Goal: Entertainment & Leisure: Browse casually

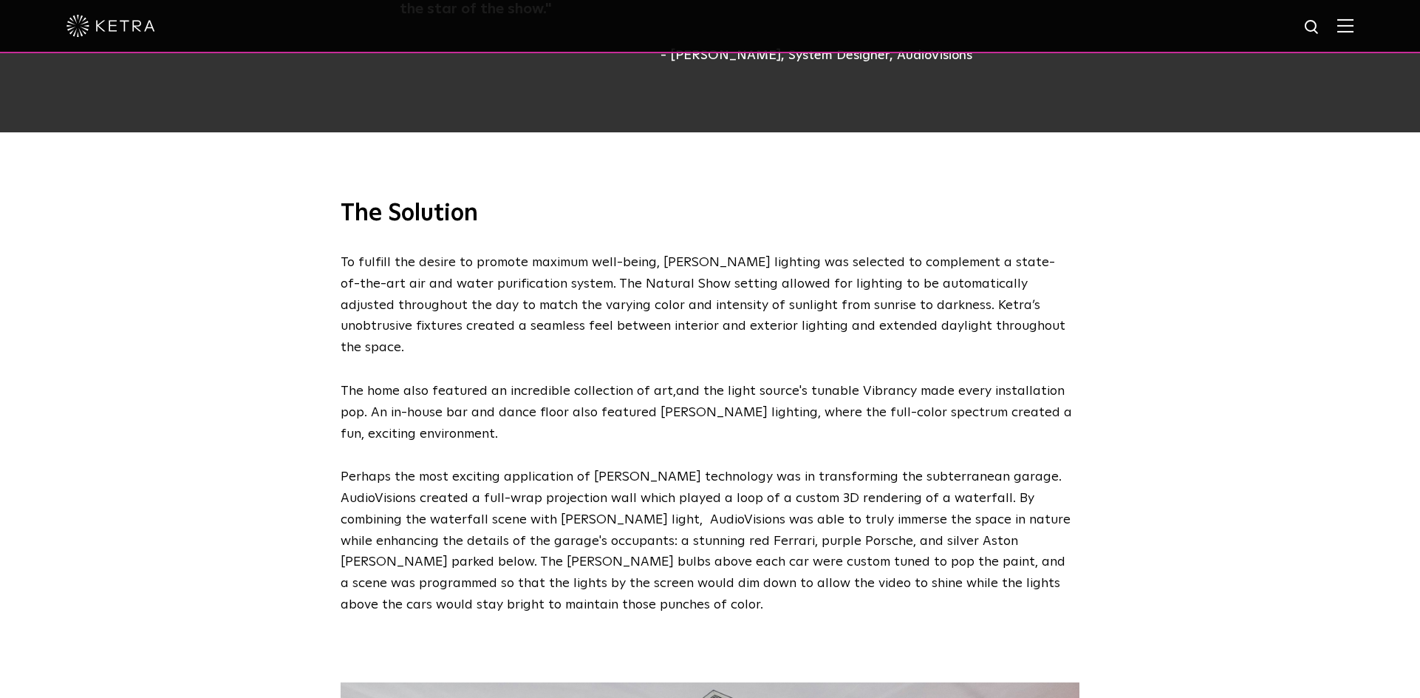
scroll to position [1981, 0]
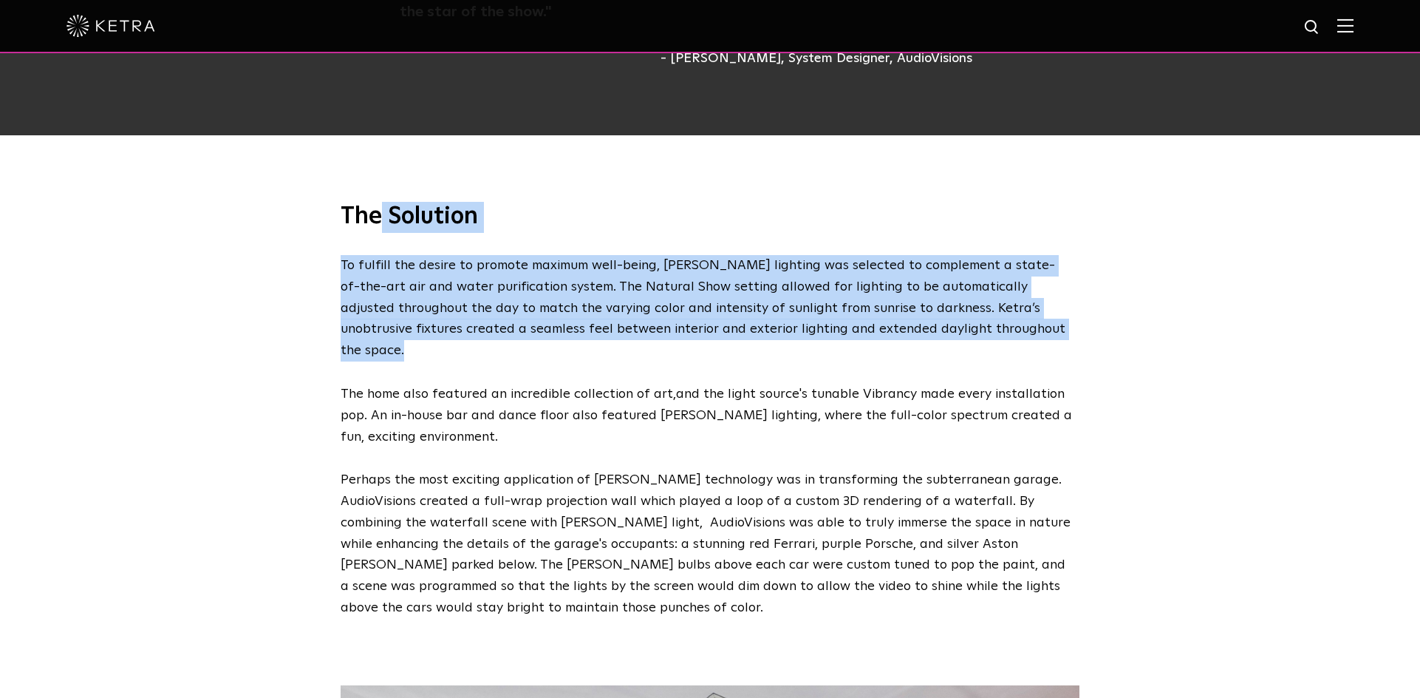
drag, startPoint x: 381, startPoint y: 196, endPoint x: 475, endPoint y: 322, distance: 157.8
click at [475, 322] on div "The Solution To fulfill the desire to promote maximum well-being, [PERSON_NAME]…" at bounding box center [710, 410] width 768 height 417
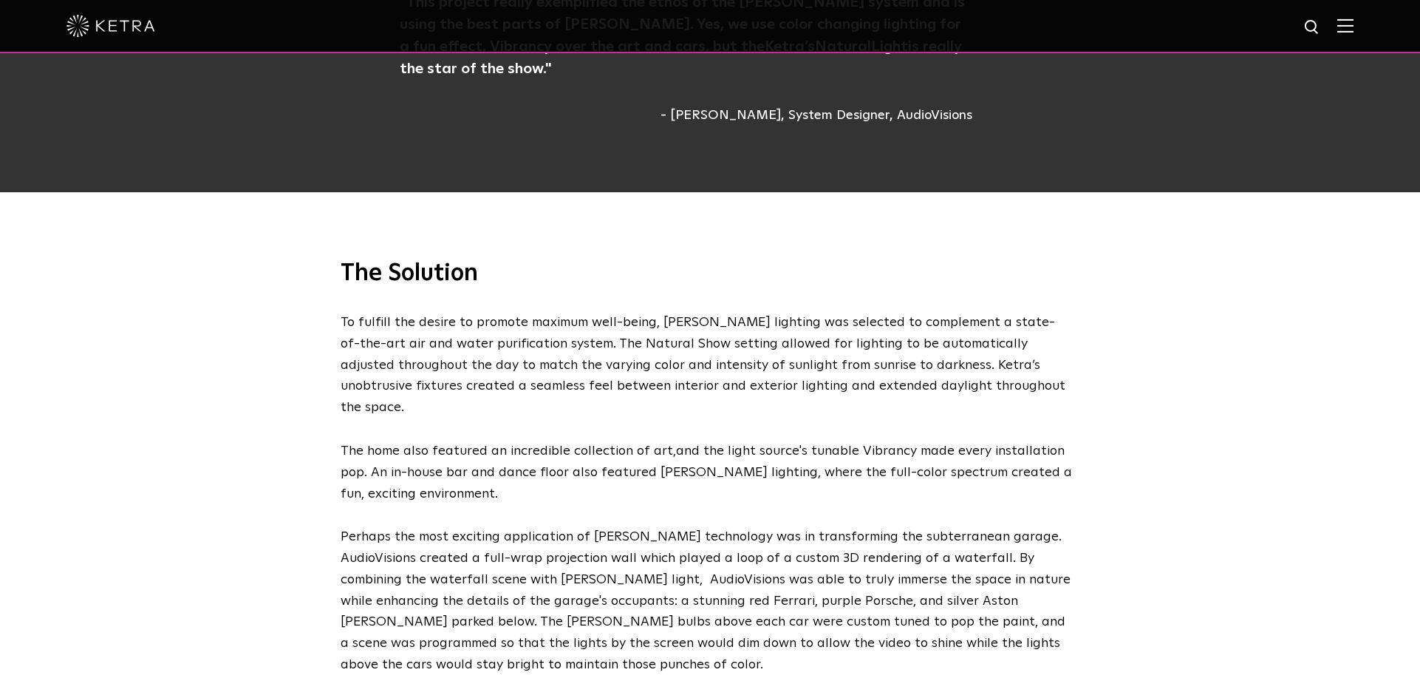
click at [363, 444] on span "The home also featured an incredible collection of art" at bounding box center [507, 450] width 333 height 13
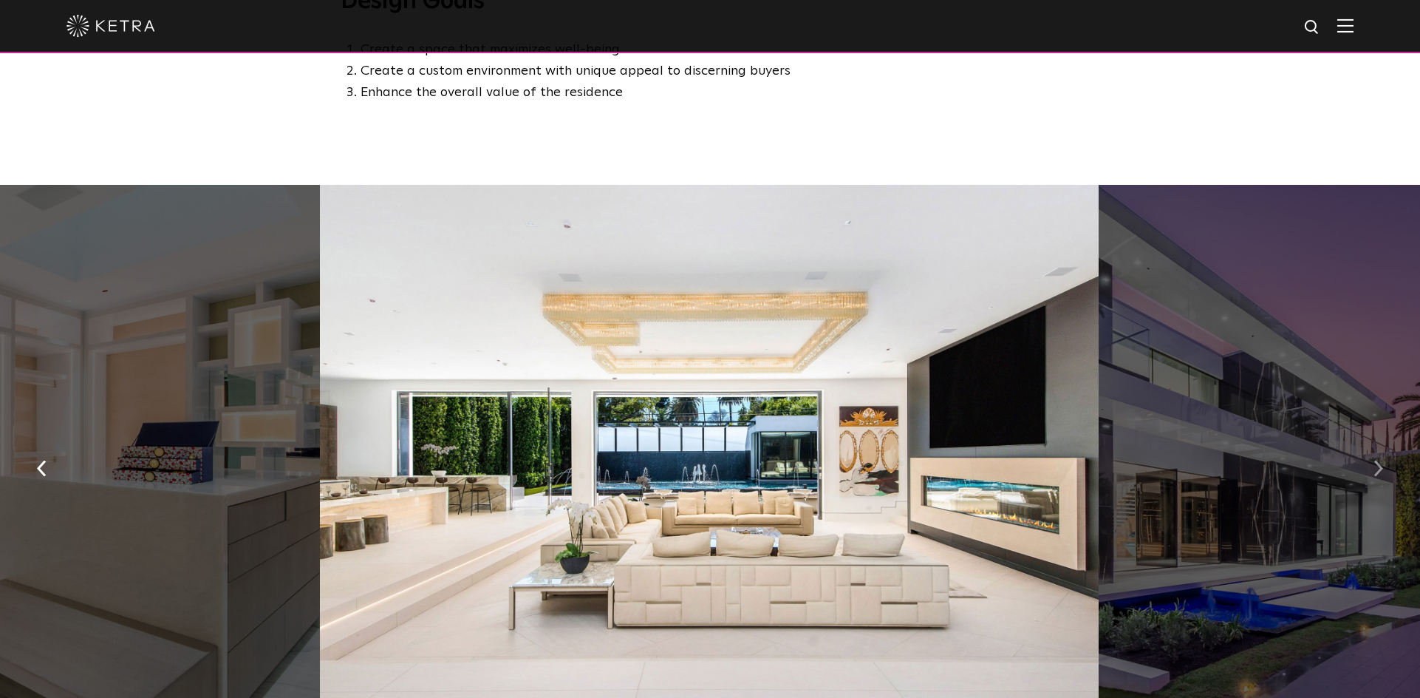
scroll to position [829, 0]
click at [1368, 464] on button "button" at bounding box center [1379, 466] width 32 height 51
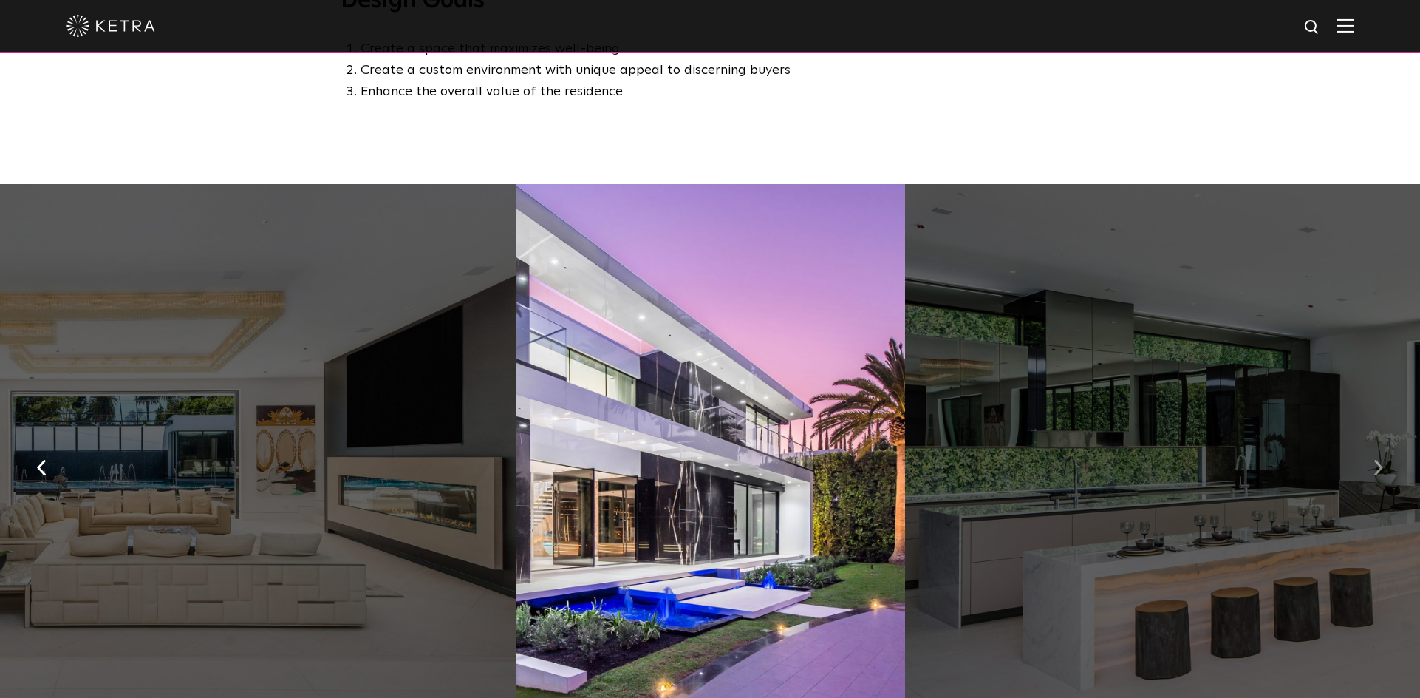
click at [1368, 464] on button "button" at bounding box center [1379, 466] width 32 height 51
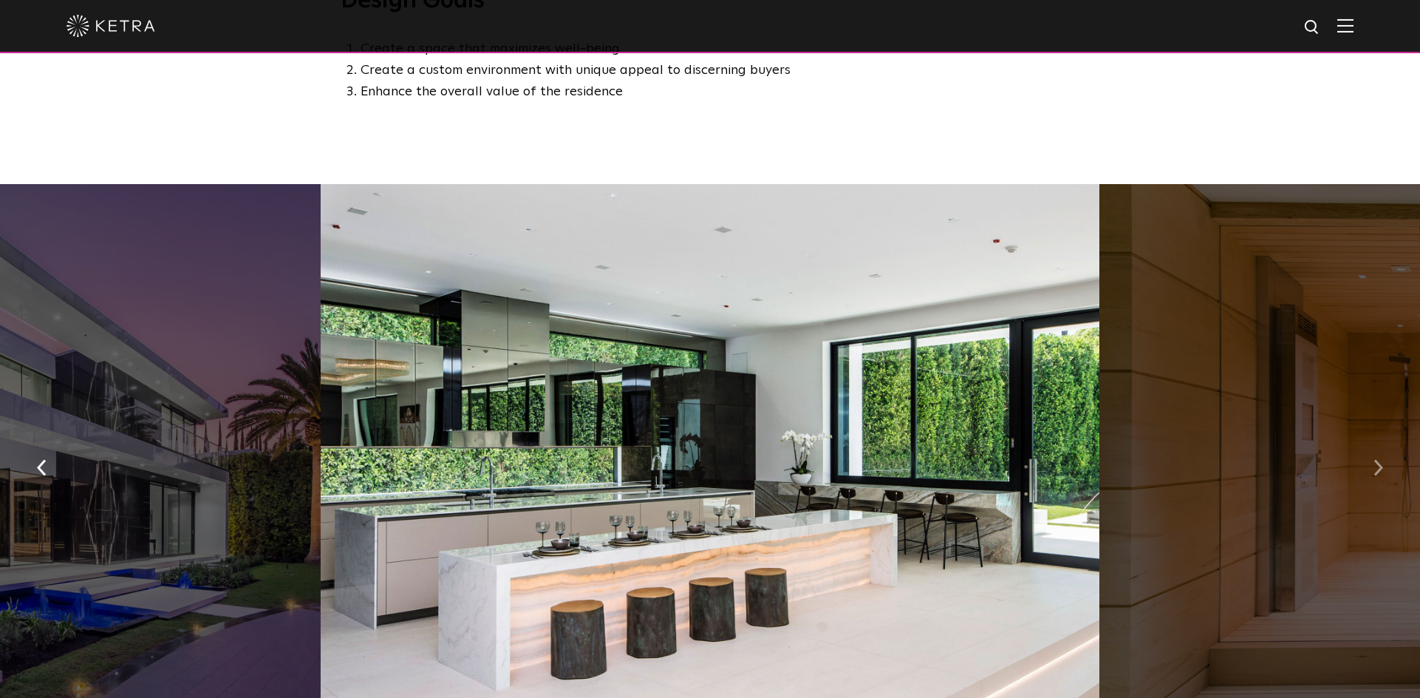
click at [1368, 464] on button "button" at bounding box center [1379, 466] width 32 height 51
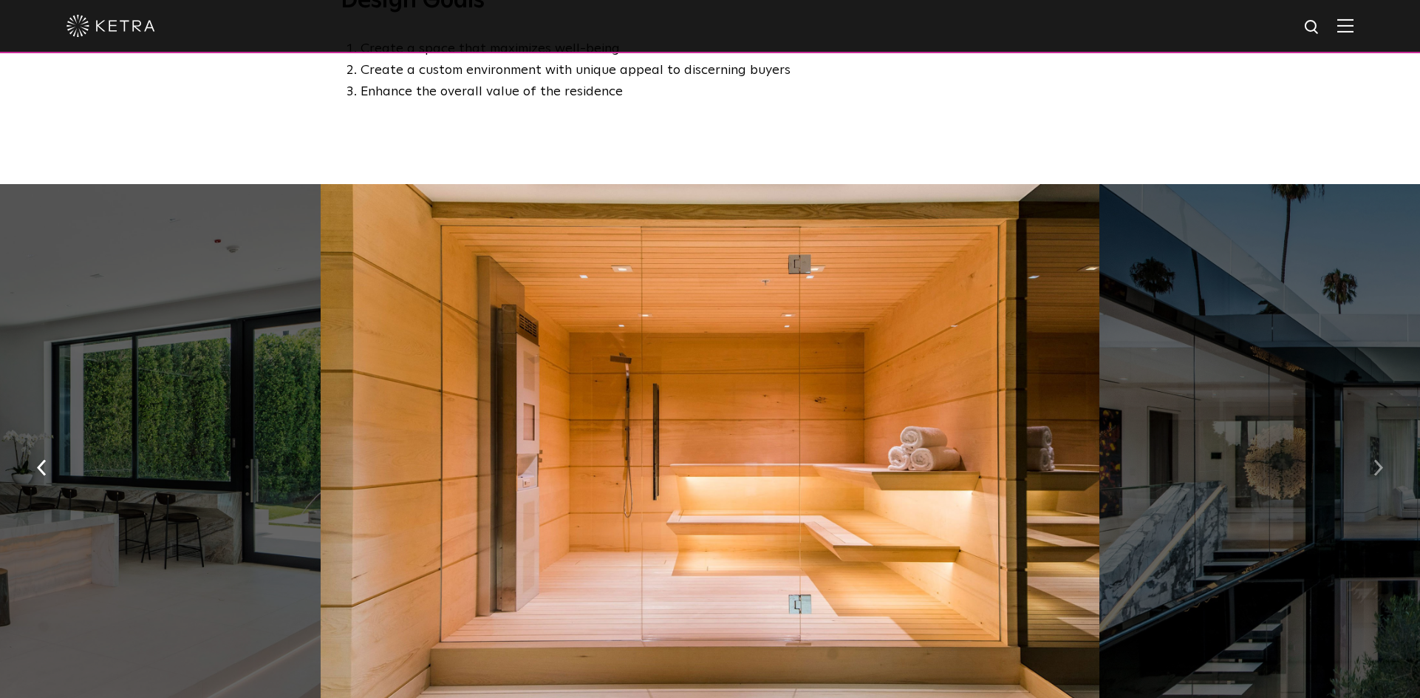
click at [1379, 464] on img "button" at bounding box center [1379, 468] width 10 height 16
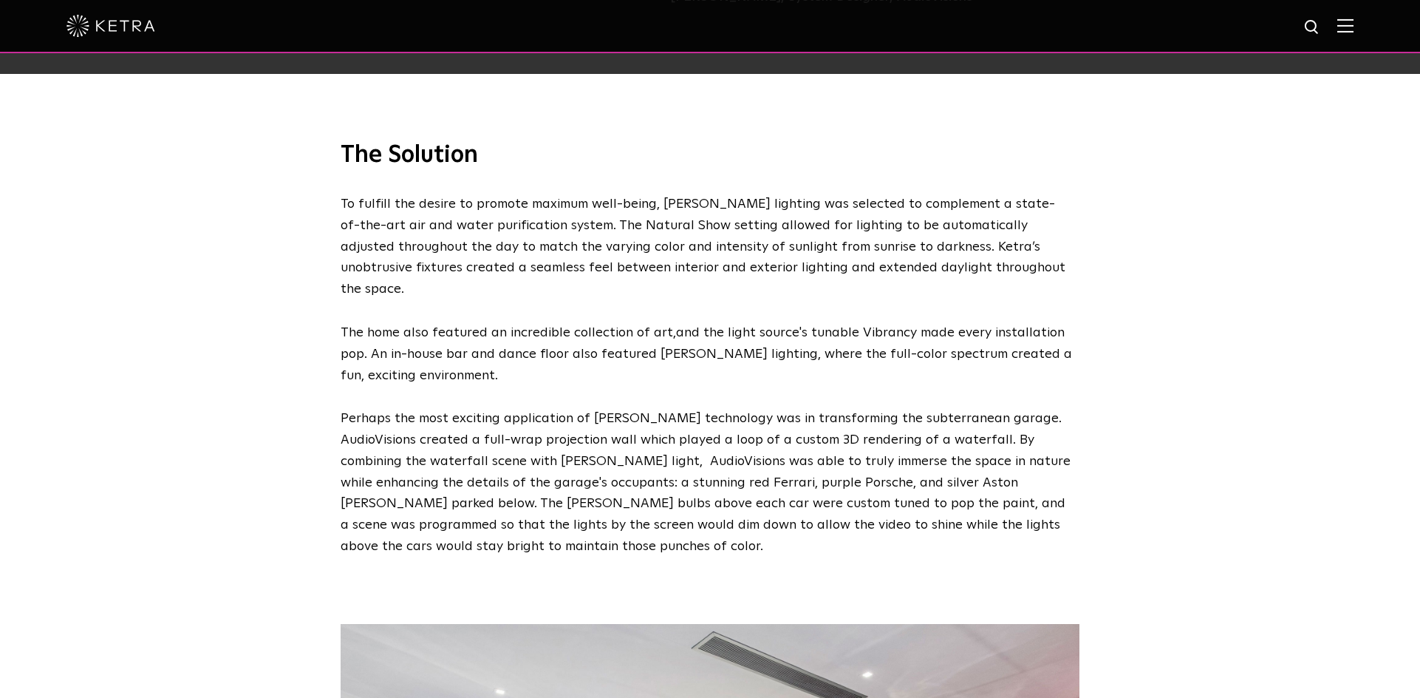
scroll to position [2039, 0]
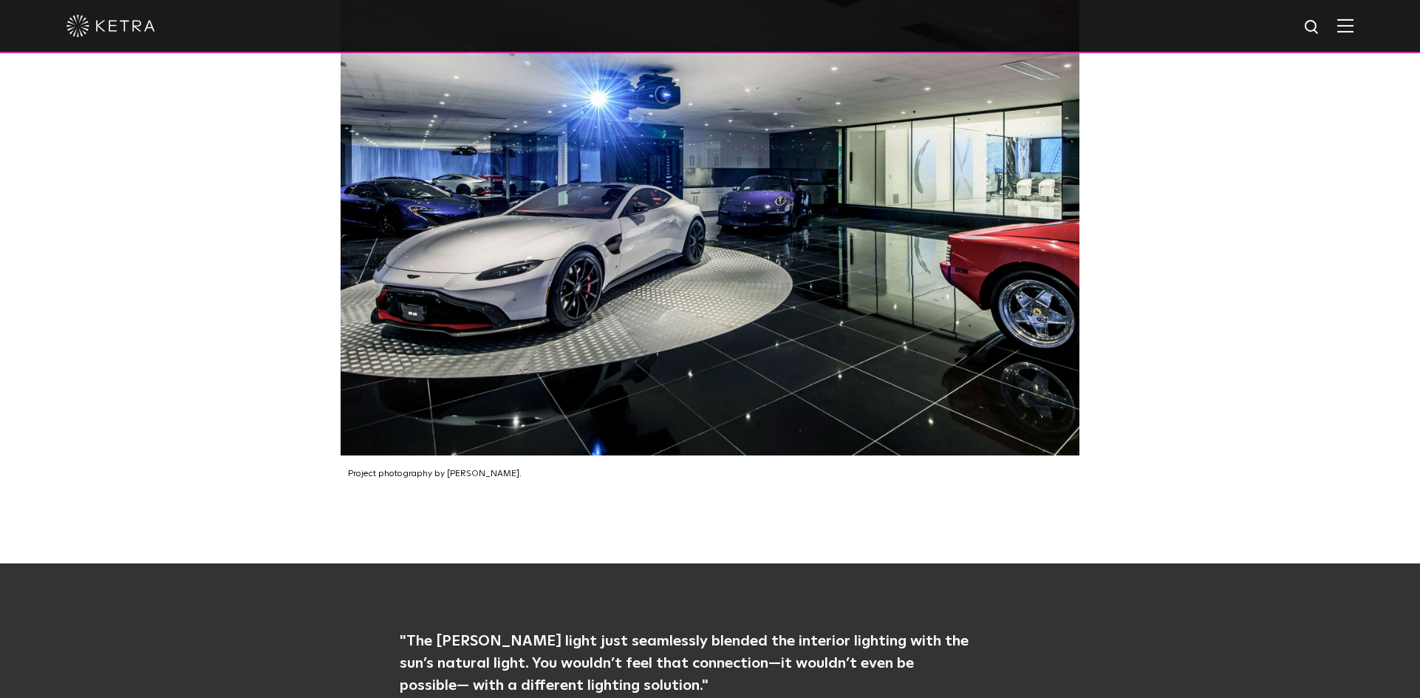
click at [1179, 232] on div "Project photography by [PERSON_NAME]." at bounding box center [710, 211] width 1420 height 704
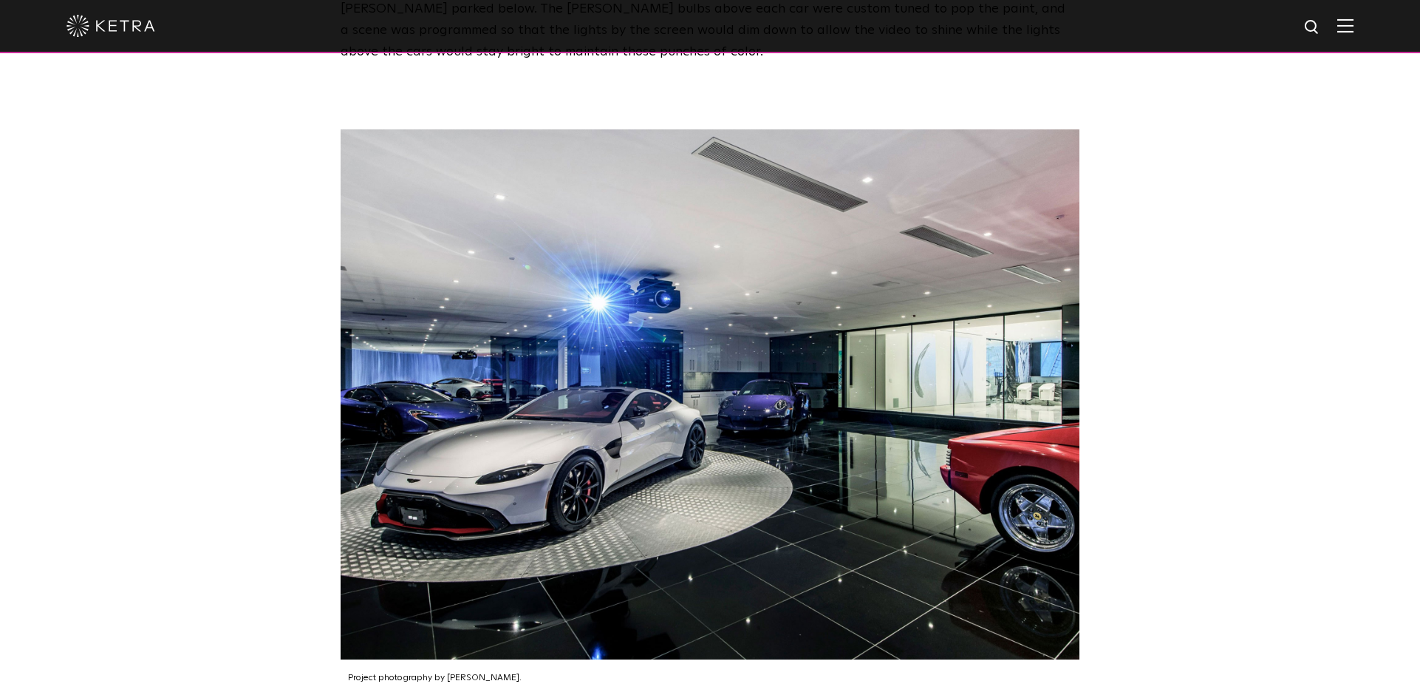
scroll to position [2512, 0]
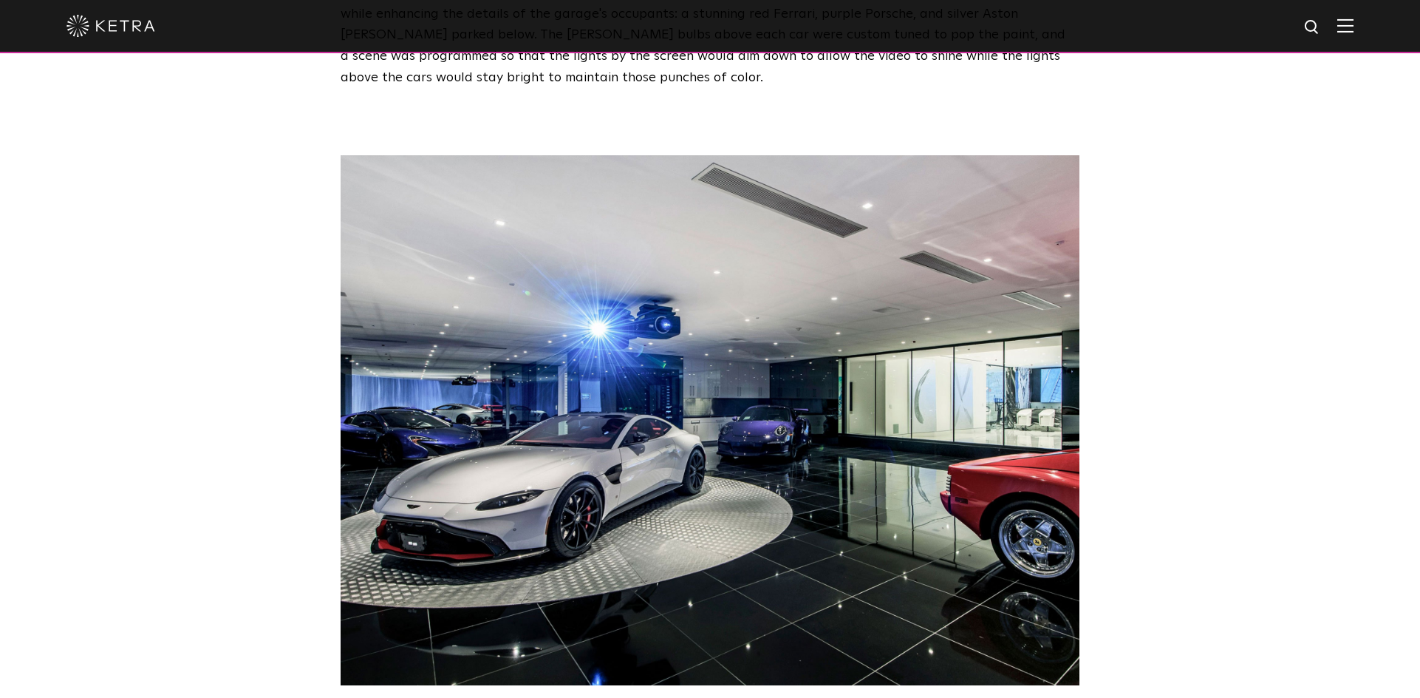
click at [1057, 236] on img at bounding box center [710, 420] width 739 height 530
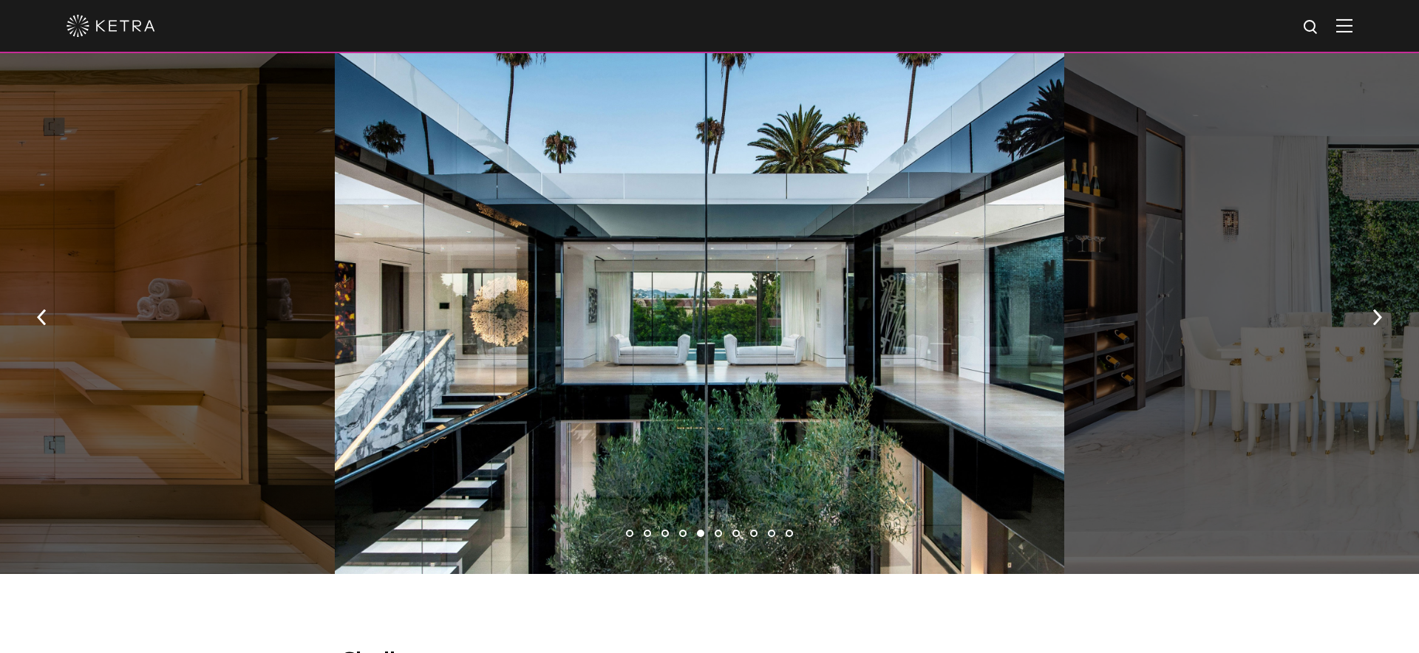
scroll to position [944, 0]
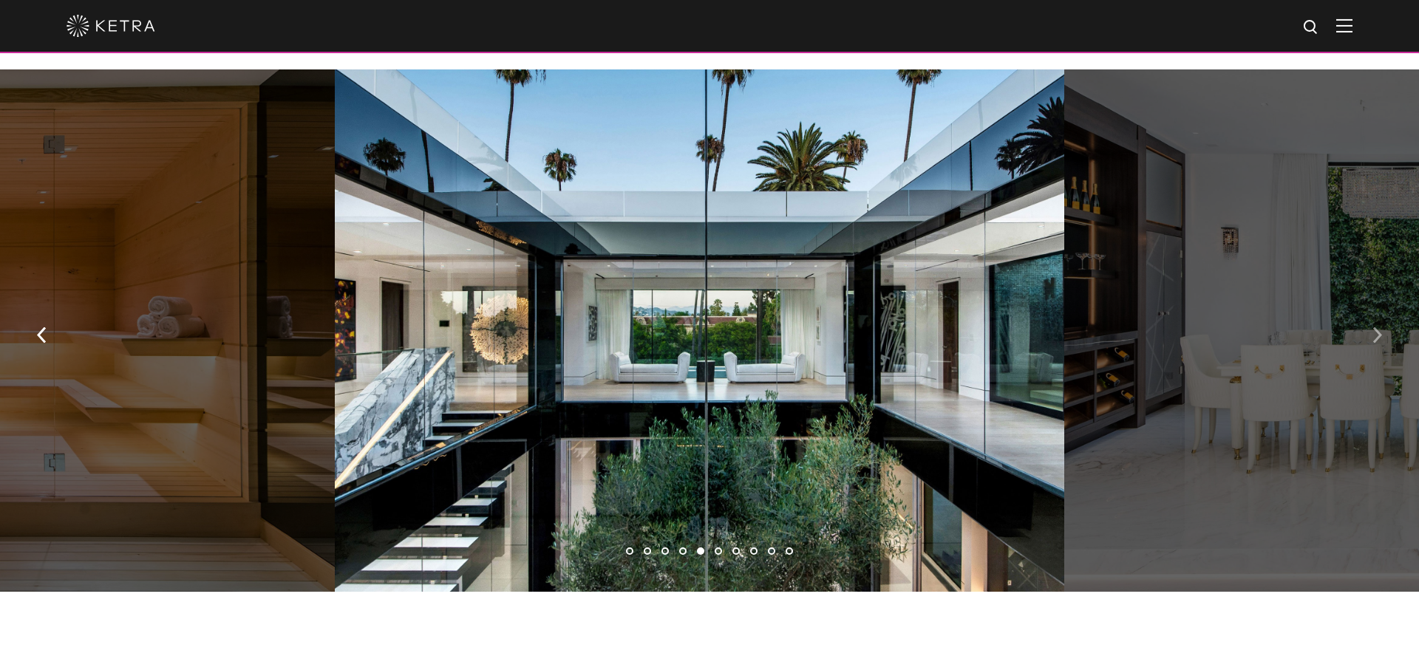
click at [1377, 339] on img "button" at bounding box center [1377, 335] width 10 height 16
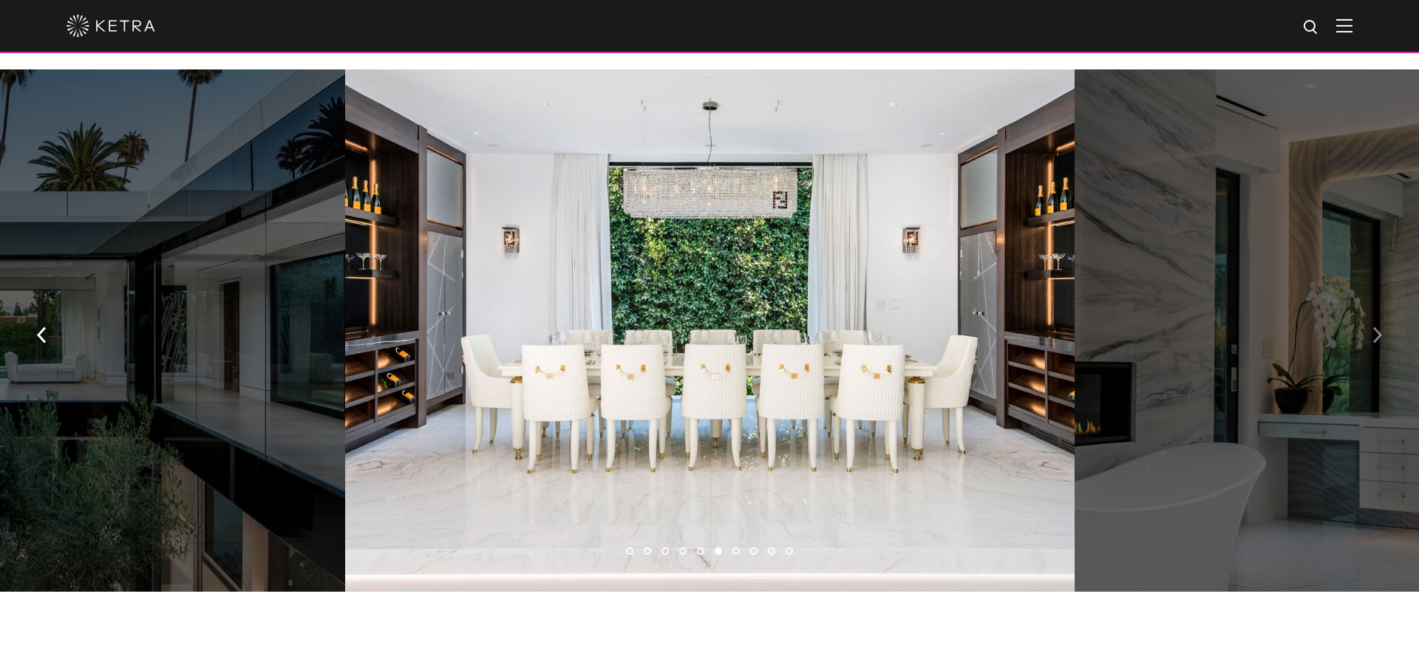
click at [1377, 339] on img "button" at bounding box center [1377, 335] width 10 height 16
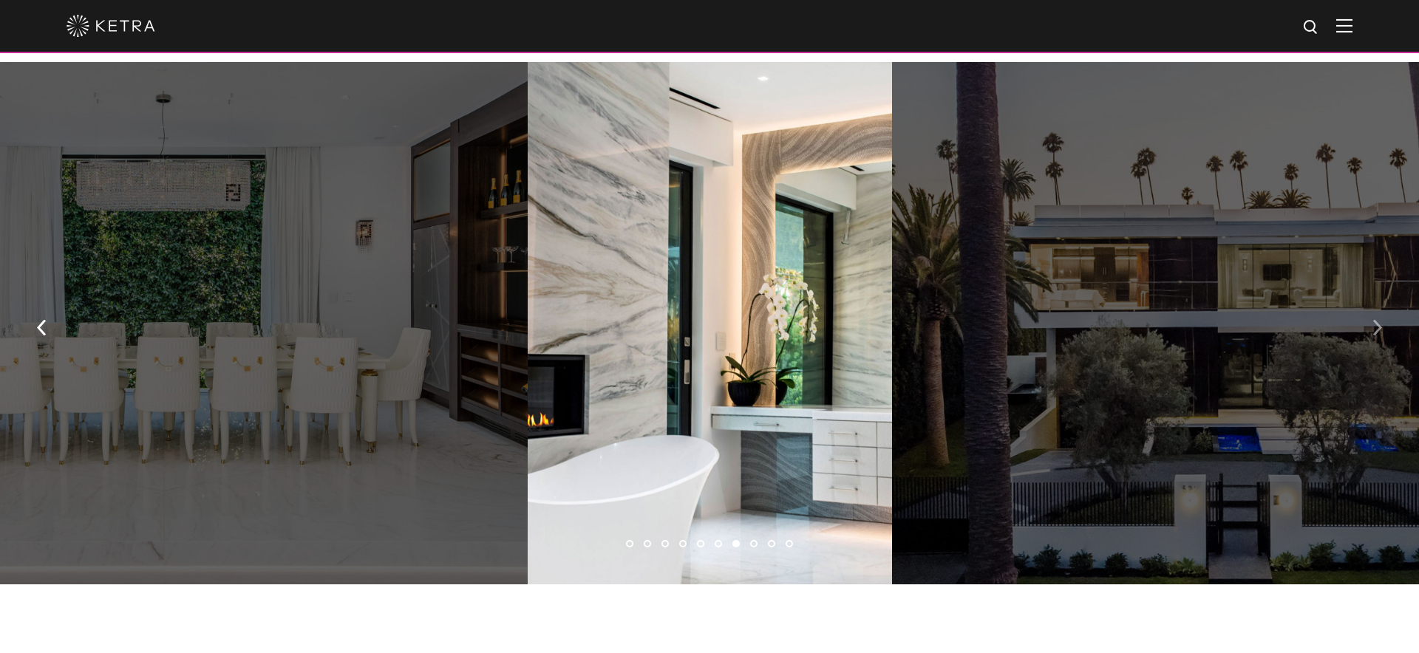
click at [1377, 339] on button "button" at bounding box center [1377, 326] width 32 height 51
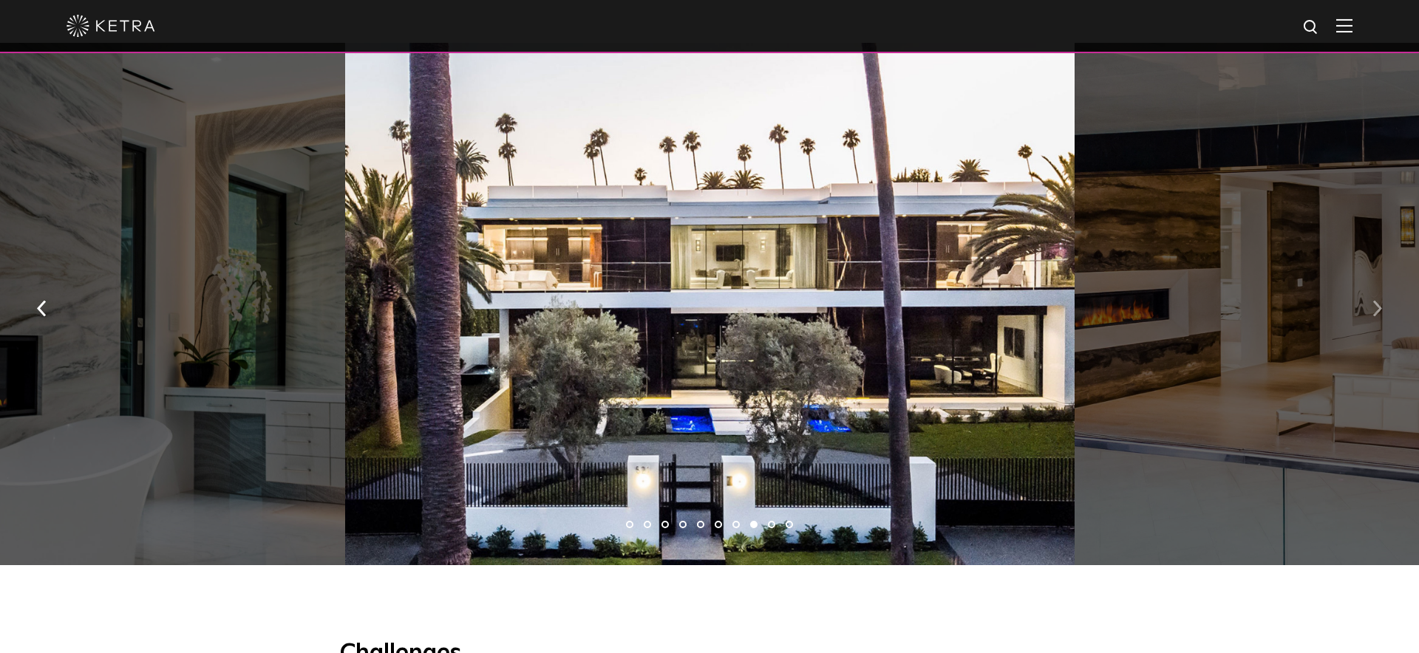
click at [1377, 339] on div "1 2 3 4 5 6 7 8 9 10" at bounding box center [709, 308] width 1419 height 530
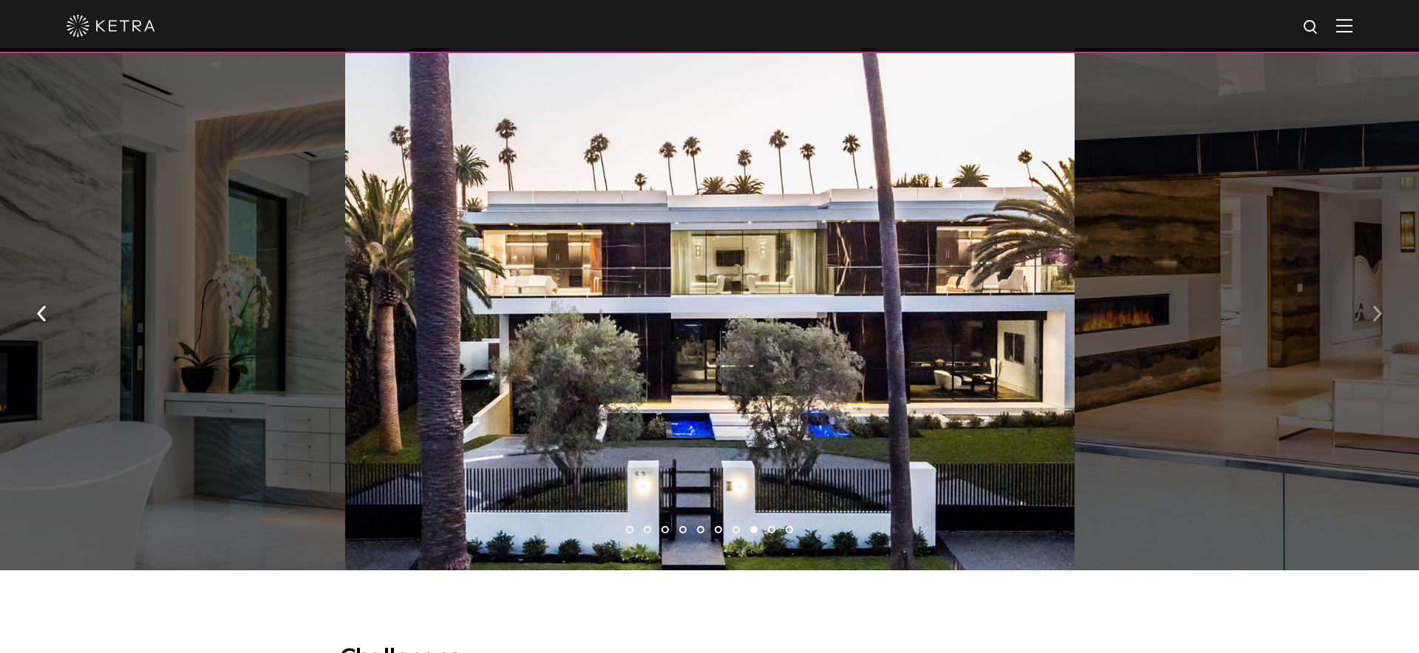
click at [1377, 321] on button "button" at bounding box center [1377, 312] width 32 height 51
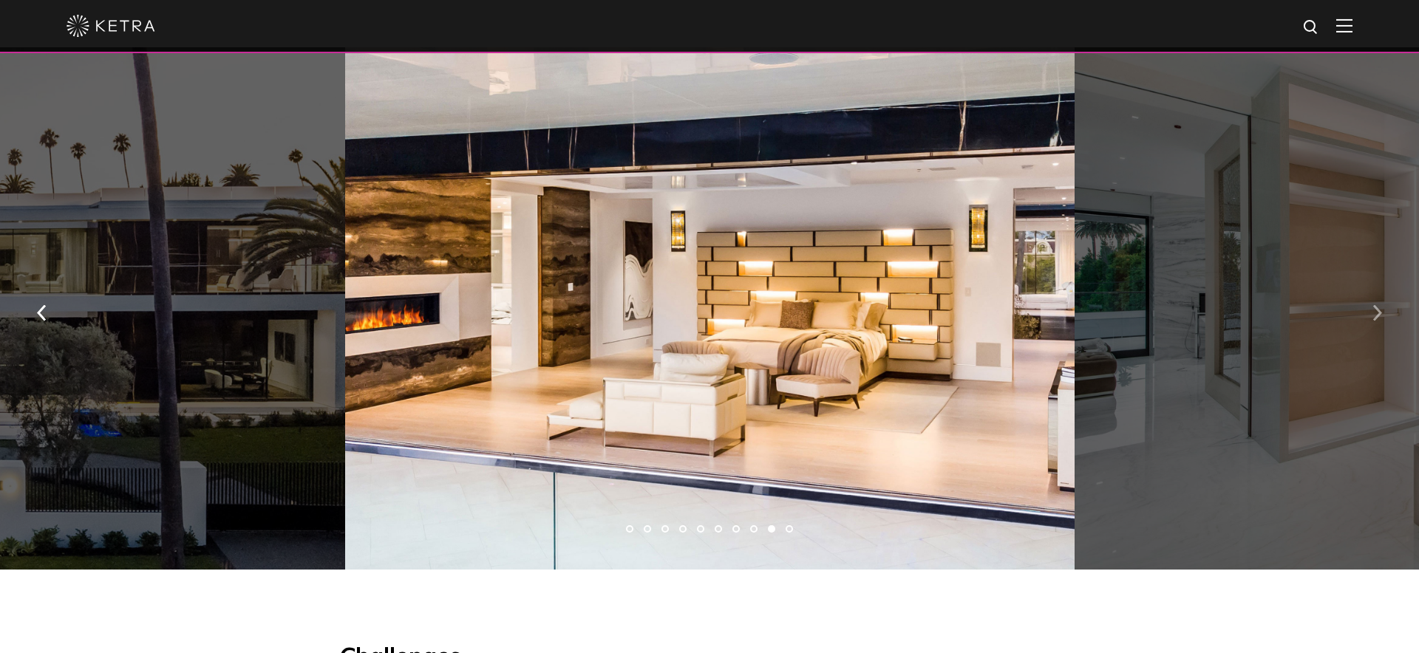
click at [1377, 309] on img "button" at bounding box center [1377, 313] width 10 height 16
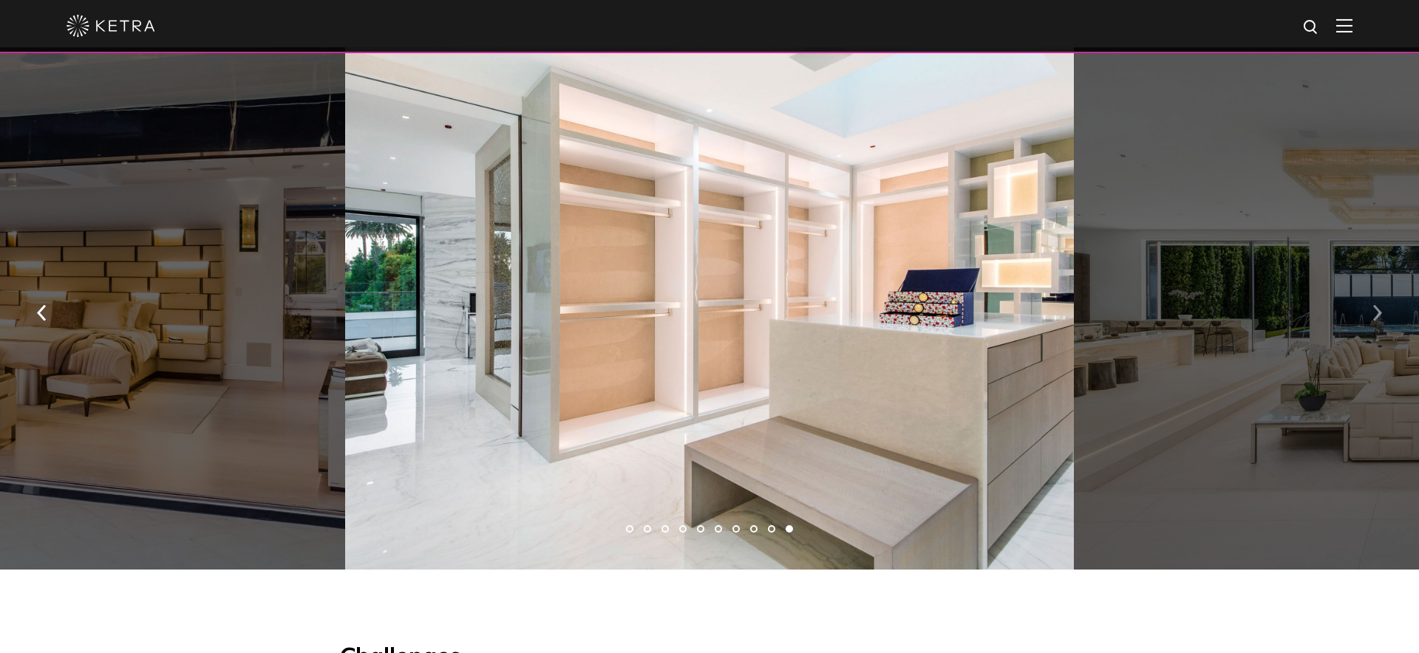
click at [1377, 305] on img "button" at bounding box center [1377, 313] width 10 height 16
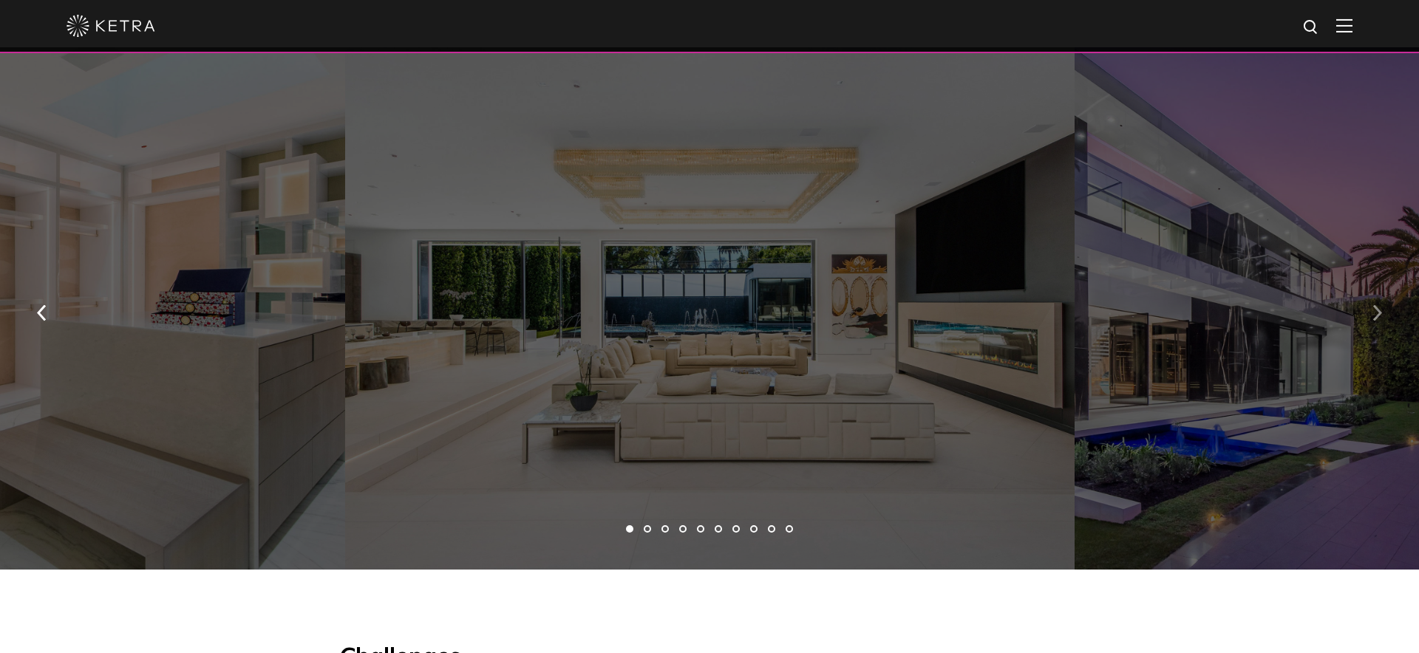
click at [1377, 305] on img "button" at bounding box center [1377, 313] width 10 height 16
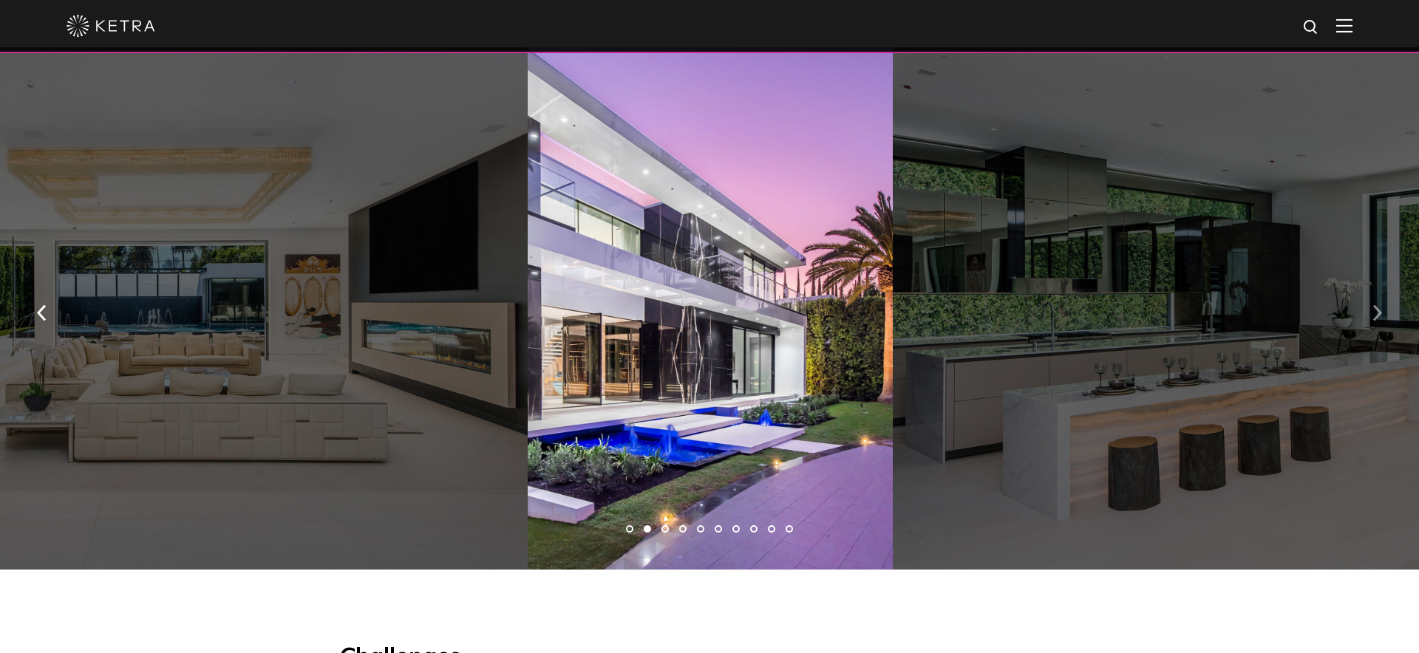
click at [1377, 305] on img "button" at bounding box center [1377, 313] width 10 height 16
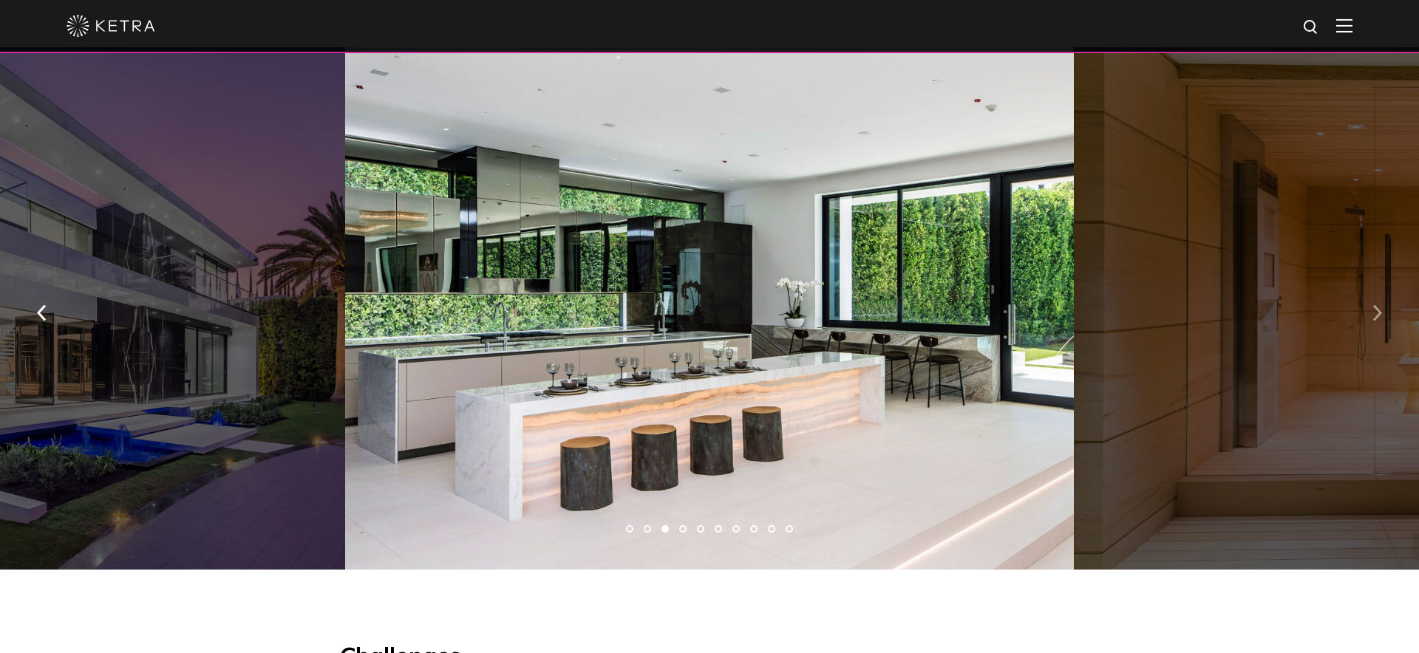
click at [1377, 305] on img "button" at bounding box center [1377, 313] width 10 height 16
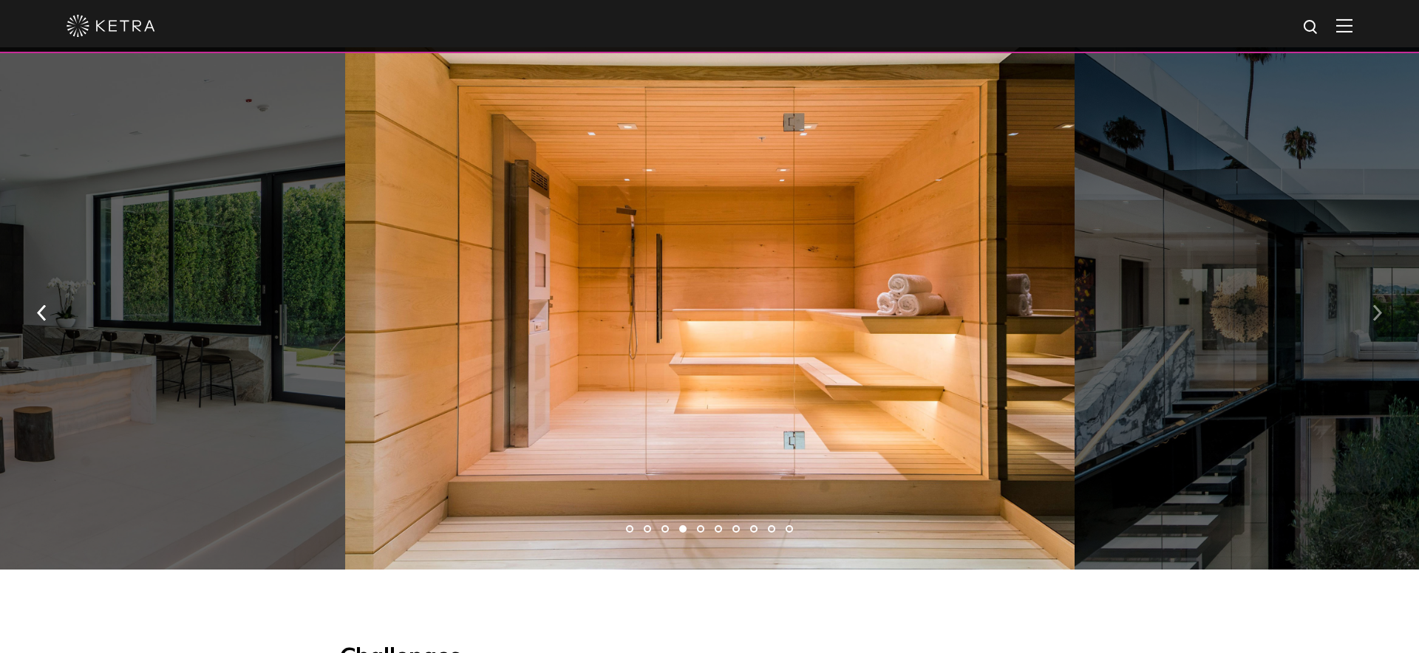
click at [1377, 305] on img "button" at bounding box center [1377, 313] width 10 height 16
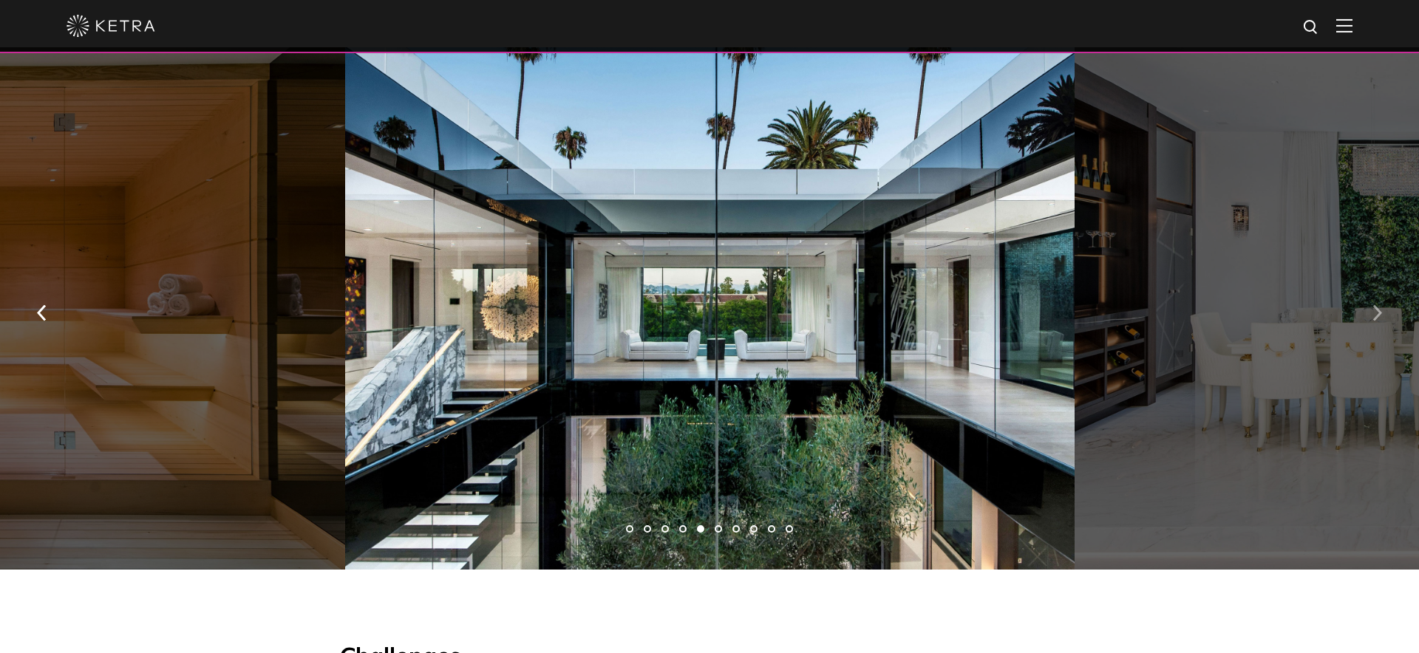
click at [1377, 305] on img "button" at bounding box center [1377, 313] width 10 height 16
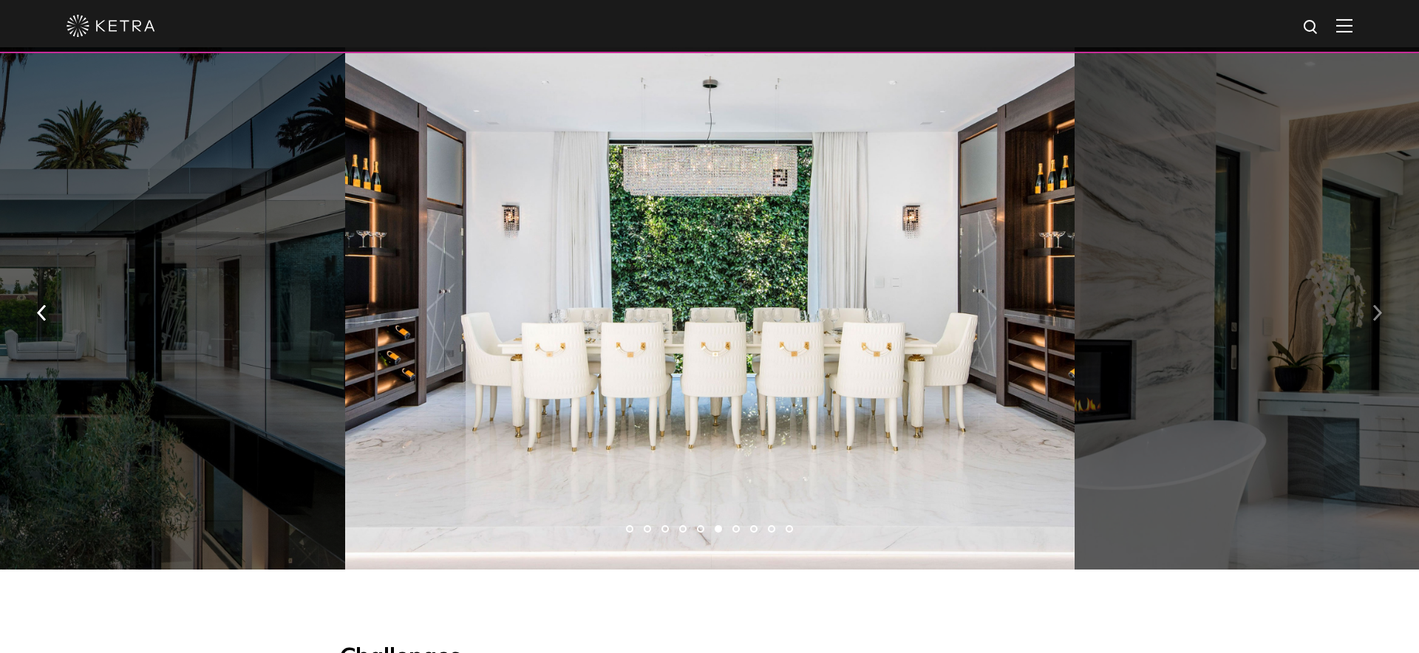
click at [1377, 305] on img "button" at bounding box center [1377, 313] width 10 height 16
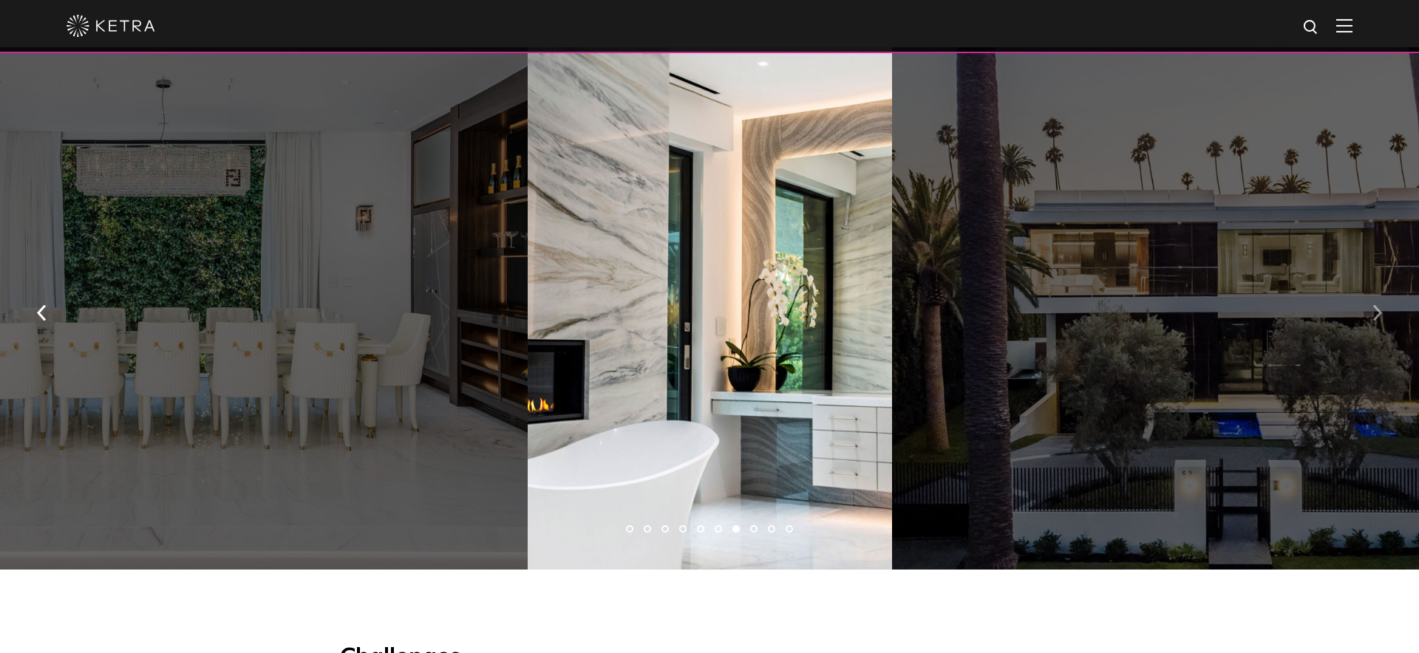
click at [1377, 305] on img "button" at bounding box center [1377, 313] width 10 height 16
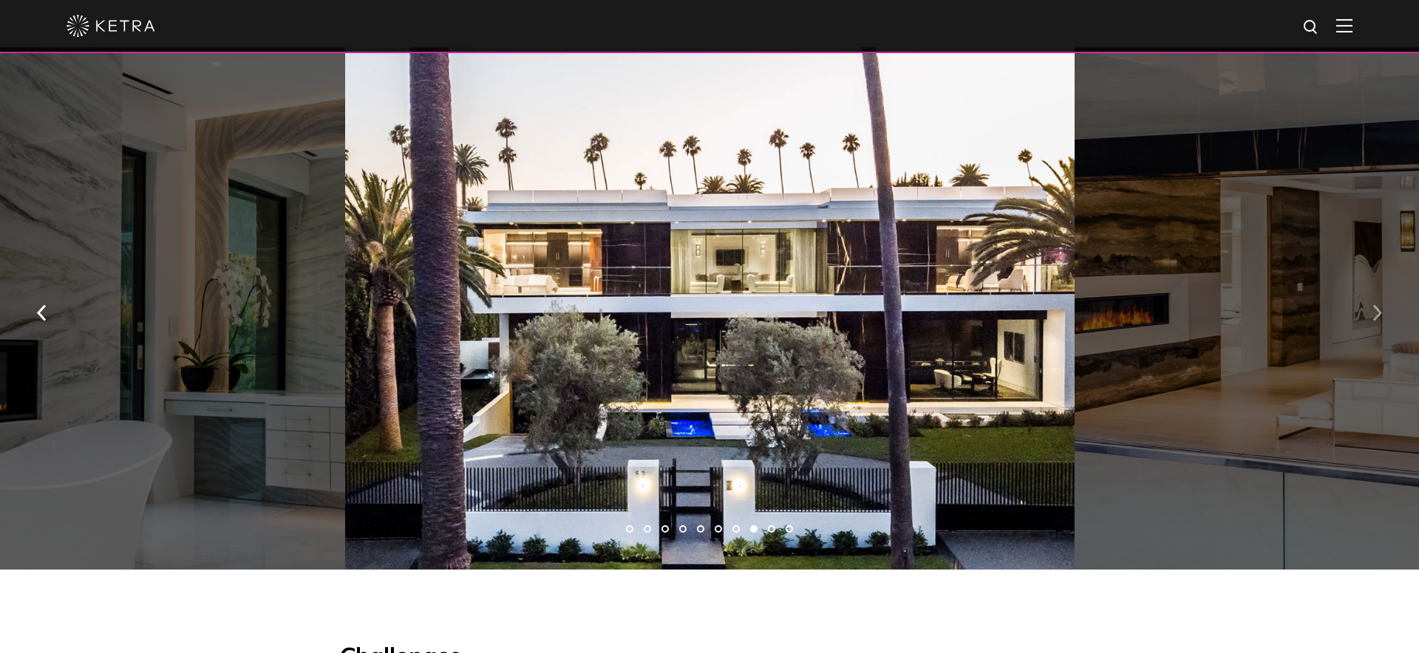
click at [1377, 305] on img "button" at bounding box center [1377, 313] width 10 height 16
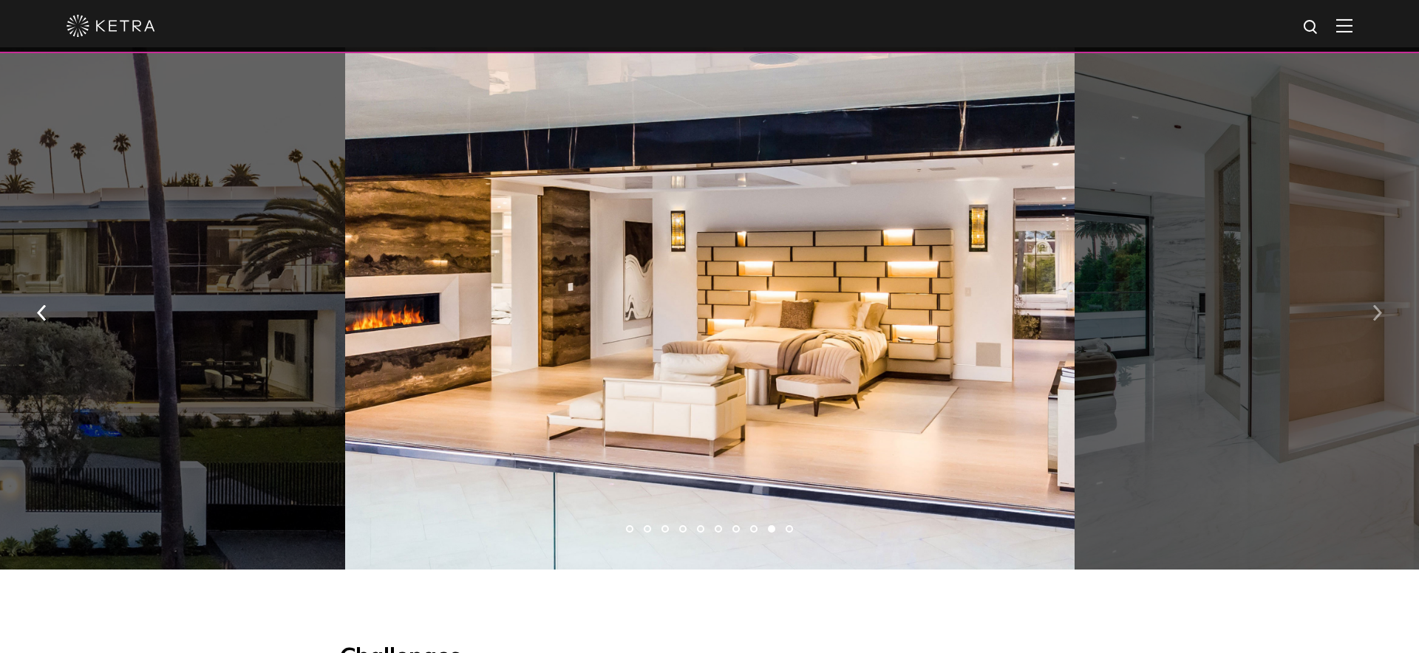
click at [1377, 305] on img "button" at bounding box center [1377, 313] width 10 height 16
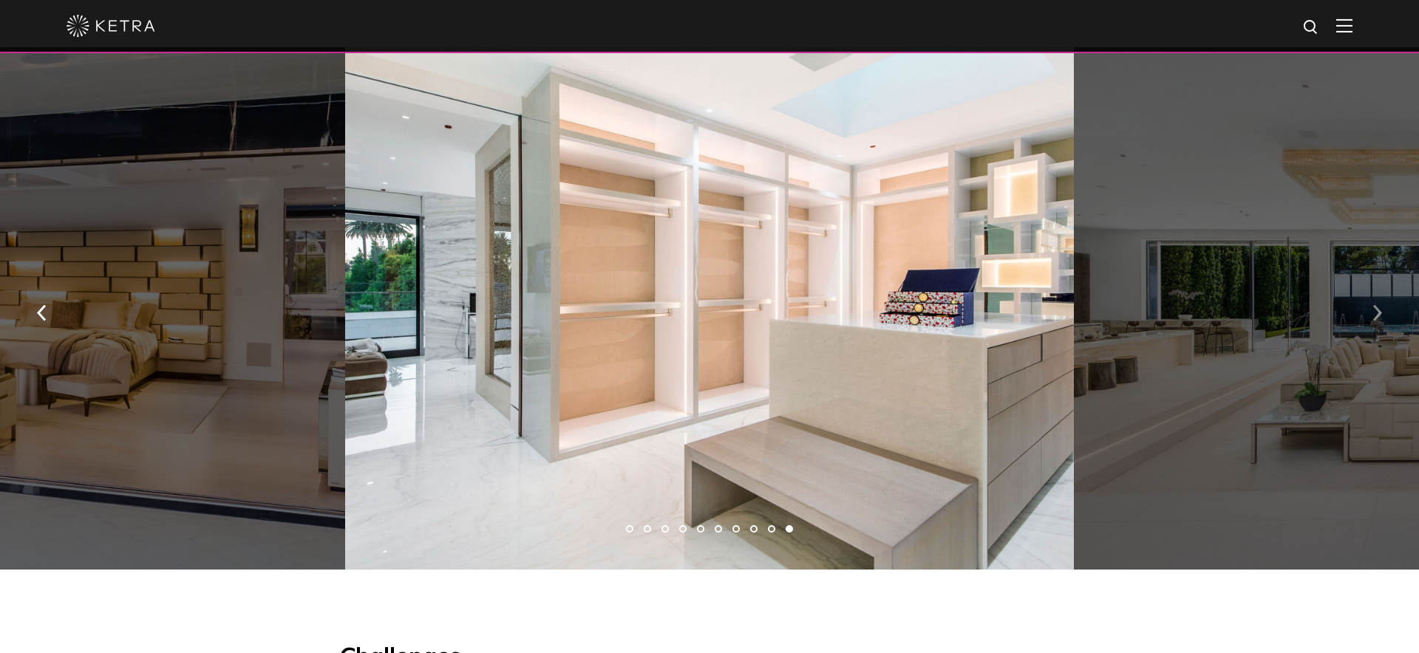
click at [1377, 305] on img "button" at bounding box center [1377, 313] width 10 height 16
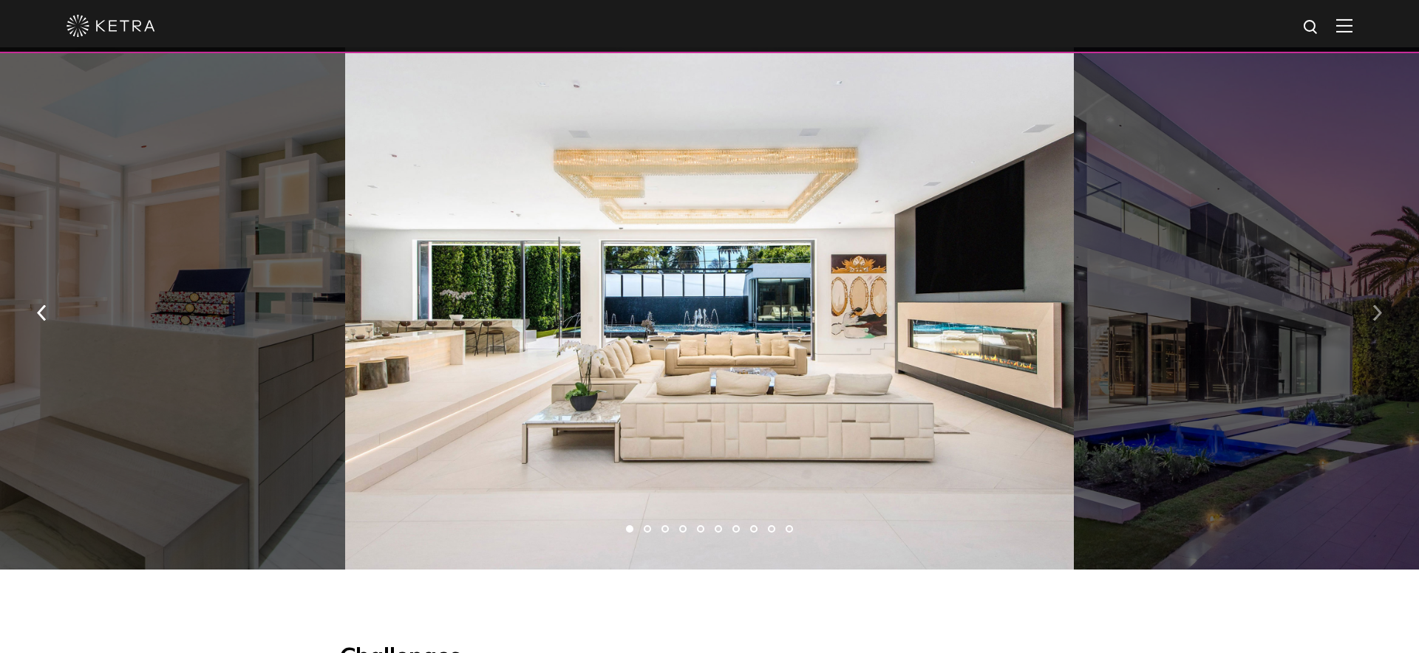
click at [1377, 305] on img "button" at bounding box center [1377, 313] width 10 height 16
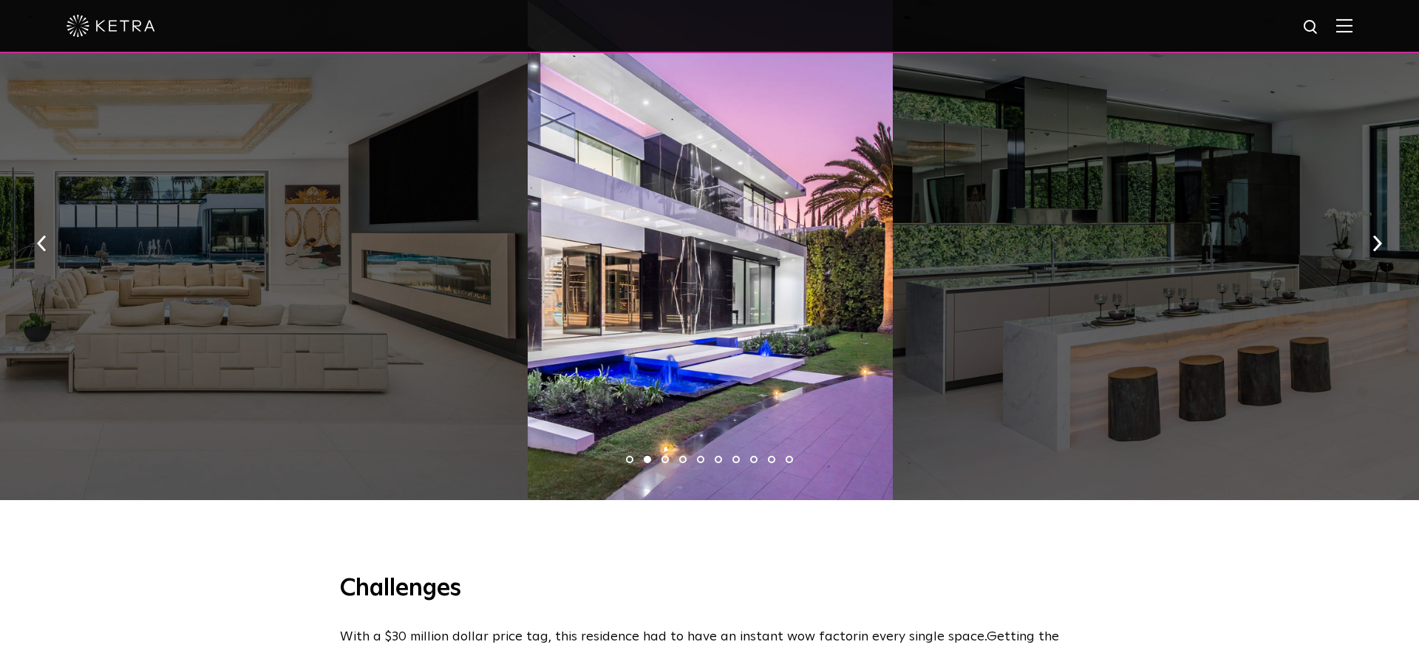
scroll to position [761, 0]
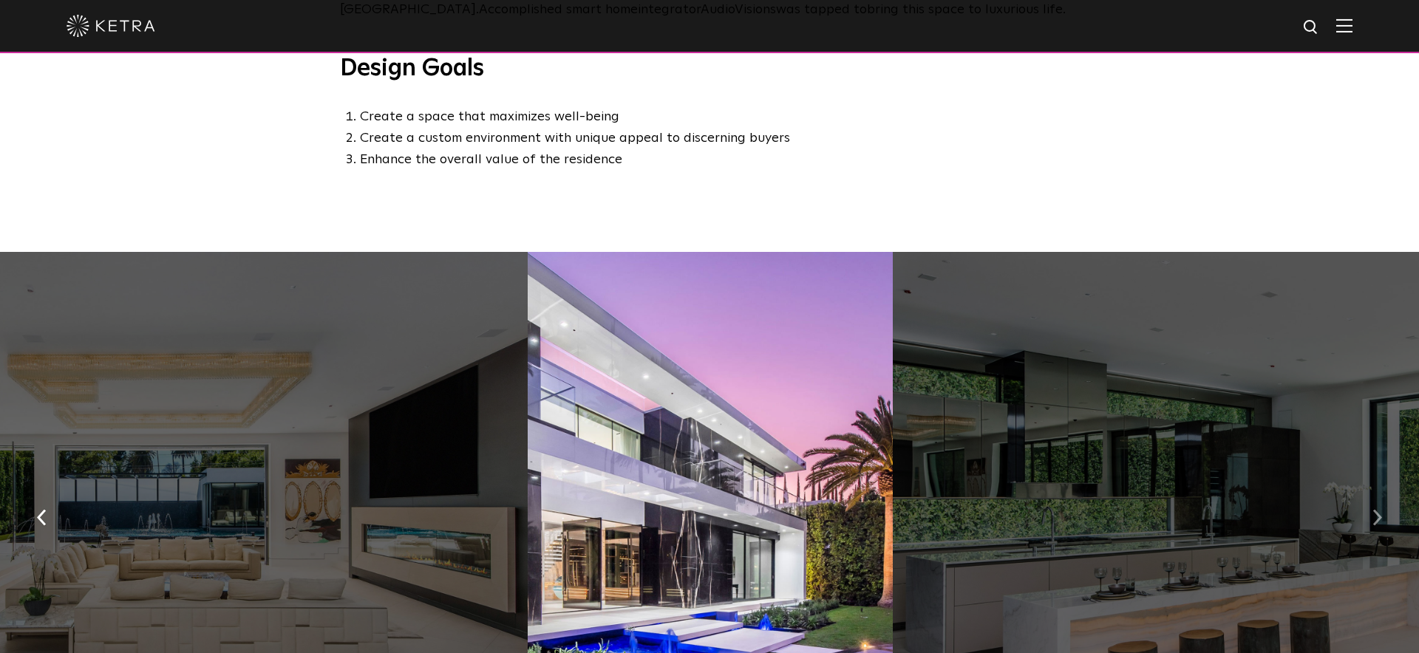
click at [1363, 522] on button "button" at bounding box center [1377, 516] width 32 height 51
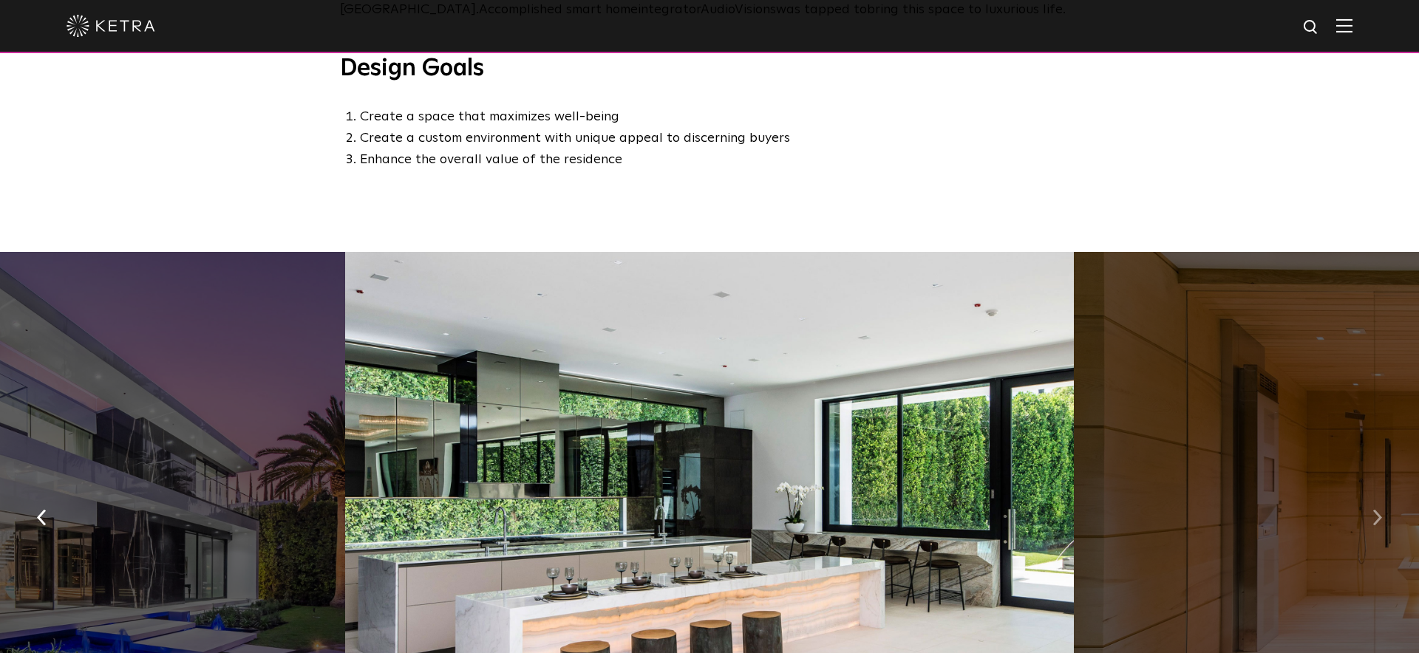
click at [1363, 522] on button "button" at bounding box center [1377, 516] width 32 height 51
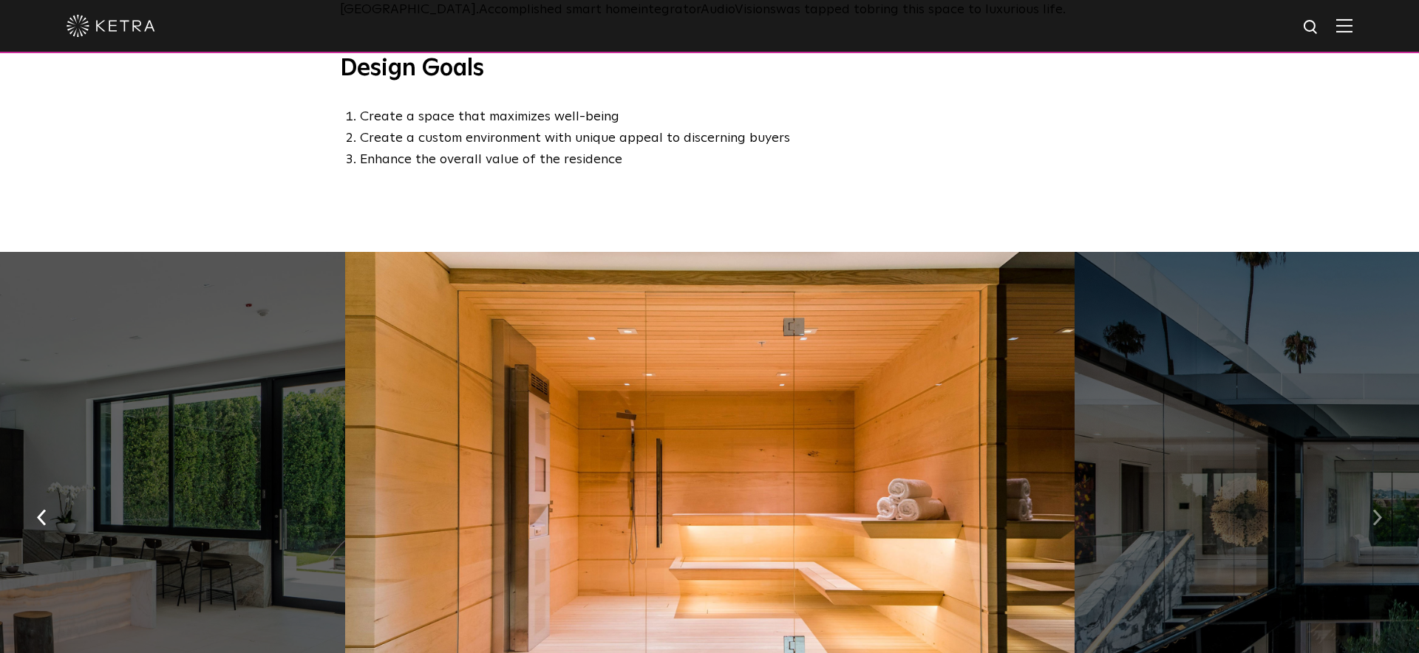
click at [1364, 522] on button "button" at bounding box center [1377, 516] width 32 height 51
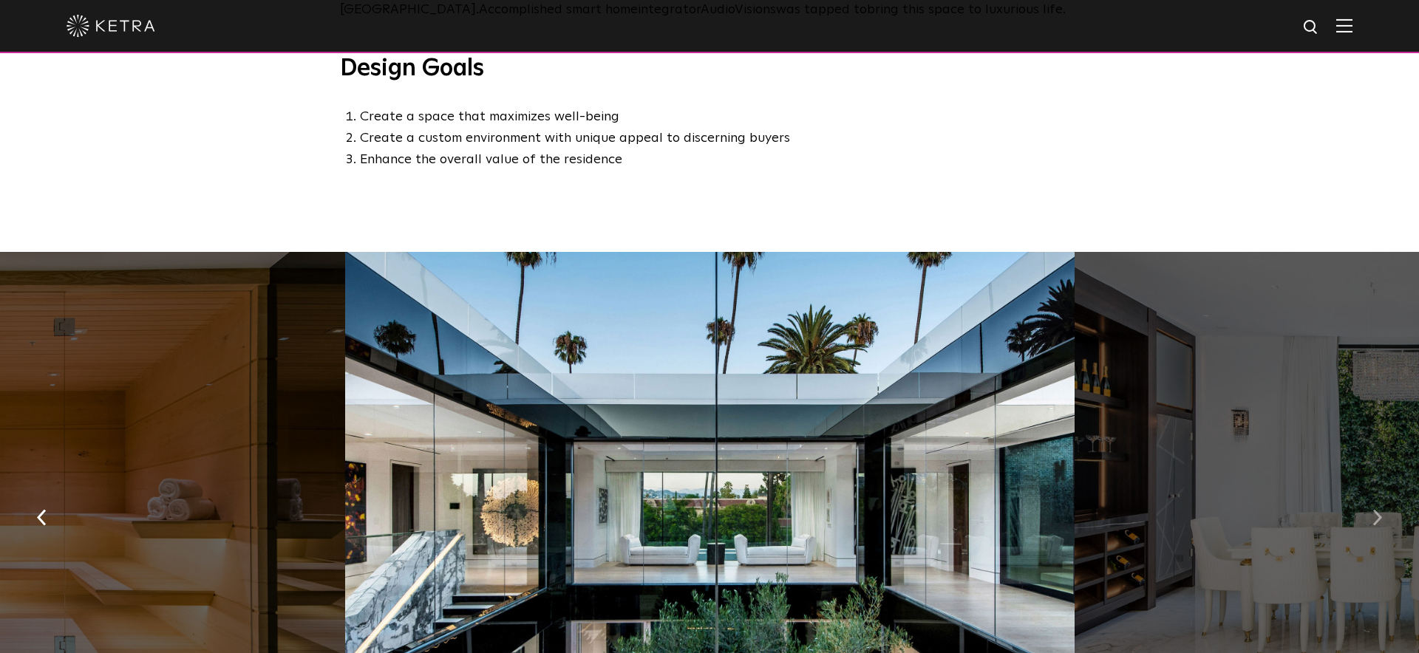
click at [1364, 522] on button "button" at bounding box center [1377, 516] width 32 height 51
